Goal: Task Accomplishment & Management: Manage account settings

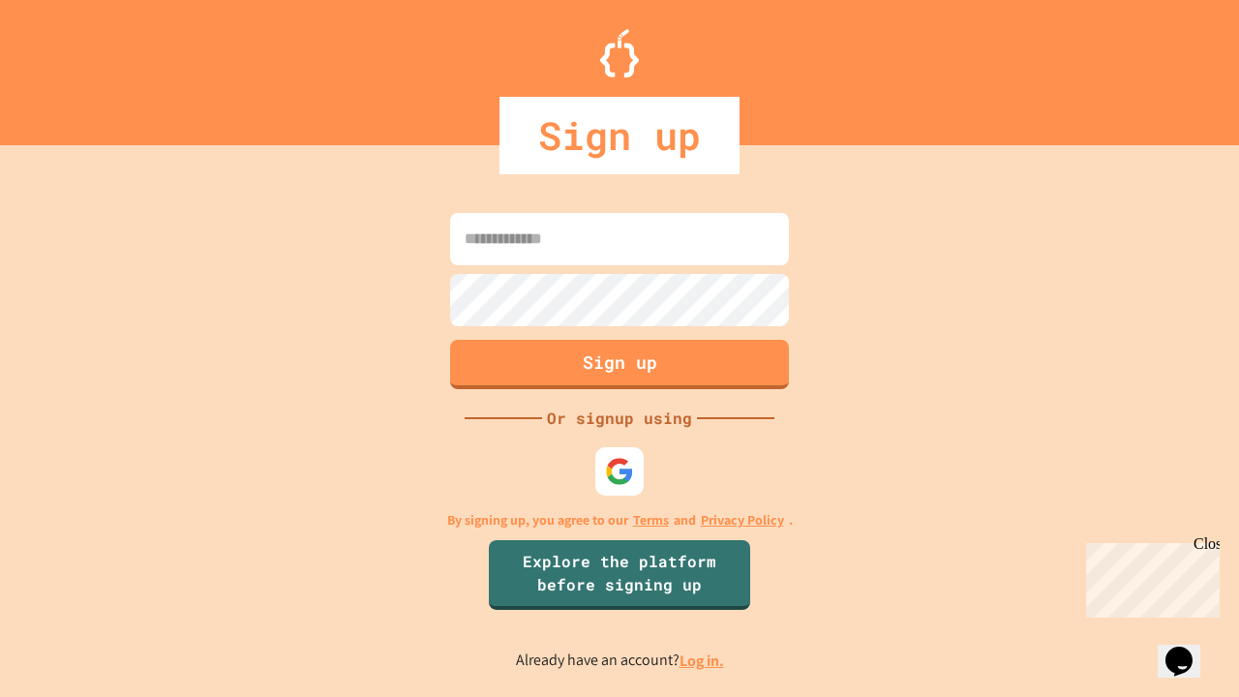
click at [703, 660] on link "Log in." at bounding box center [702, 661] width 45 height 20
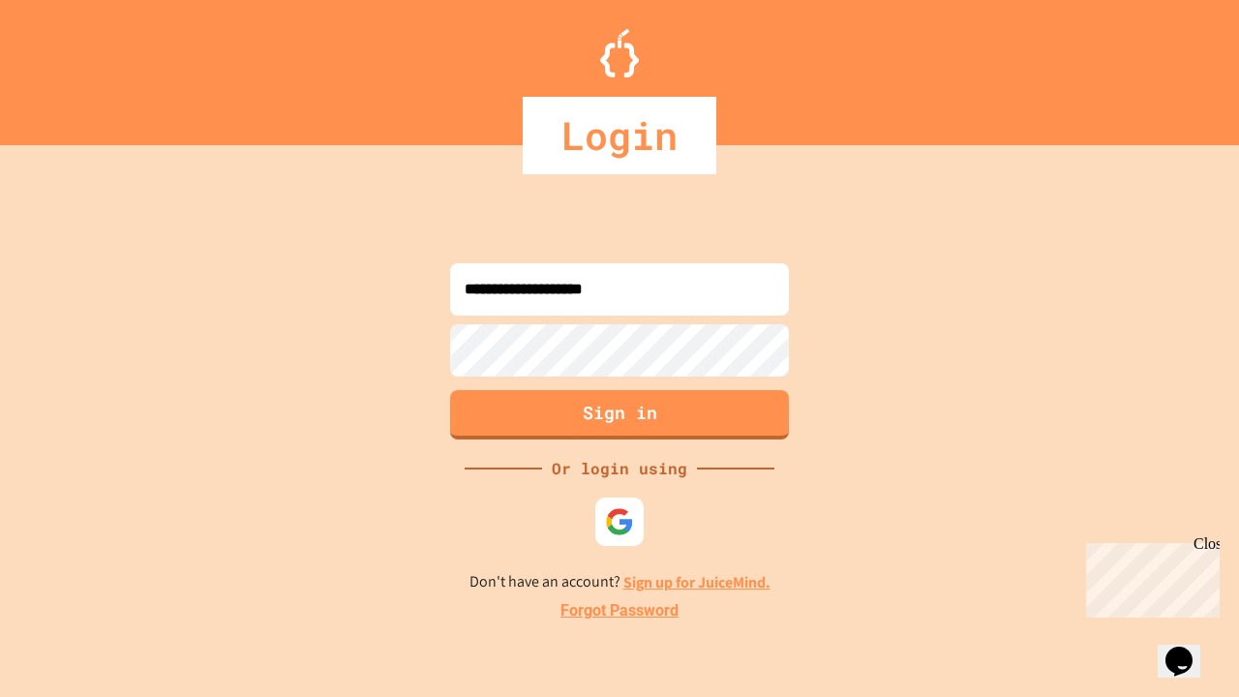
type input "**********"
